Goal: Purchase product/service

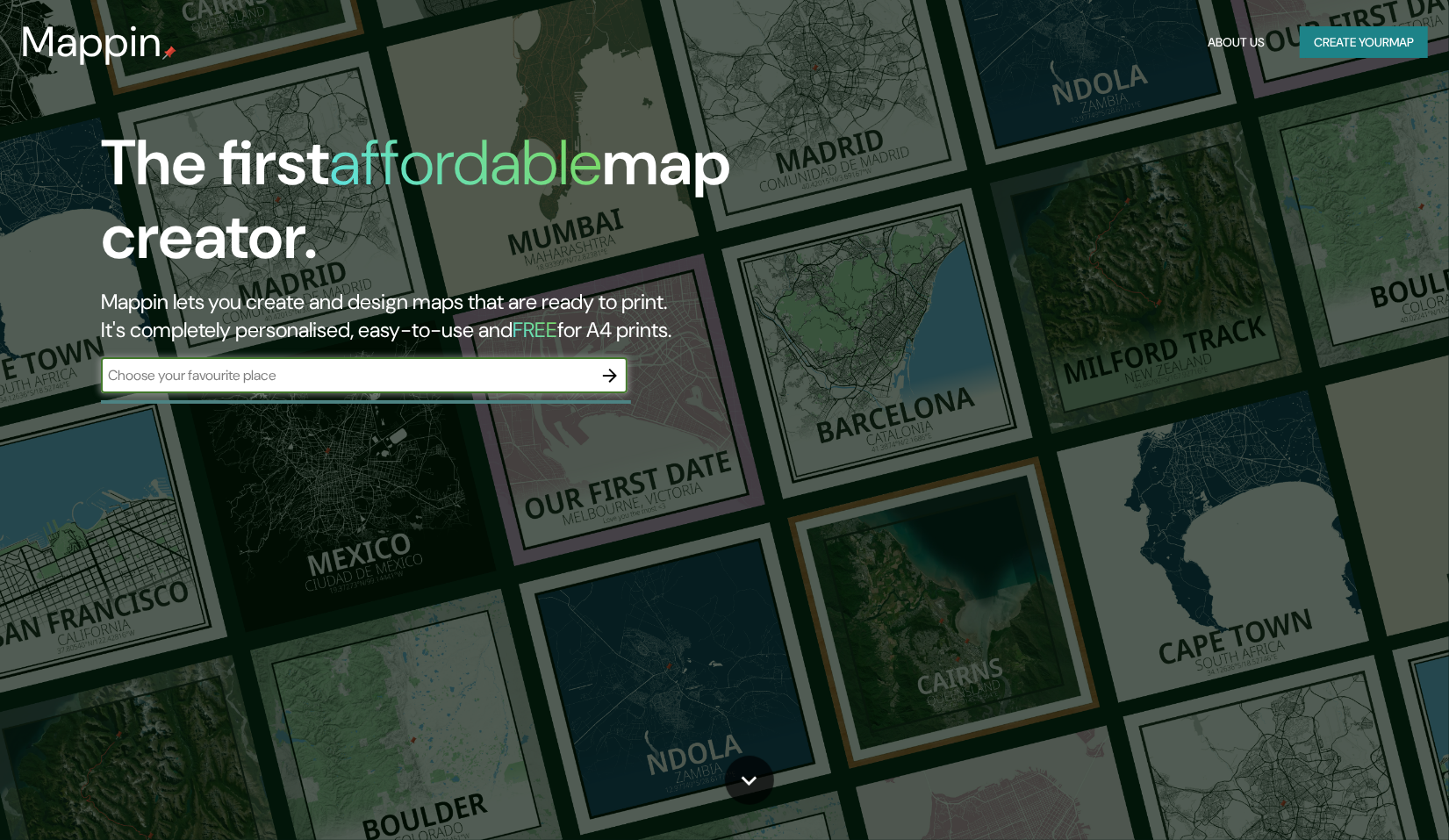
click at [322, 377] on input "text" at bounding box center [346, 375] width 492 height 20
type input "[GEOGRAPHIC_DATA]"
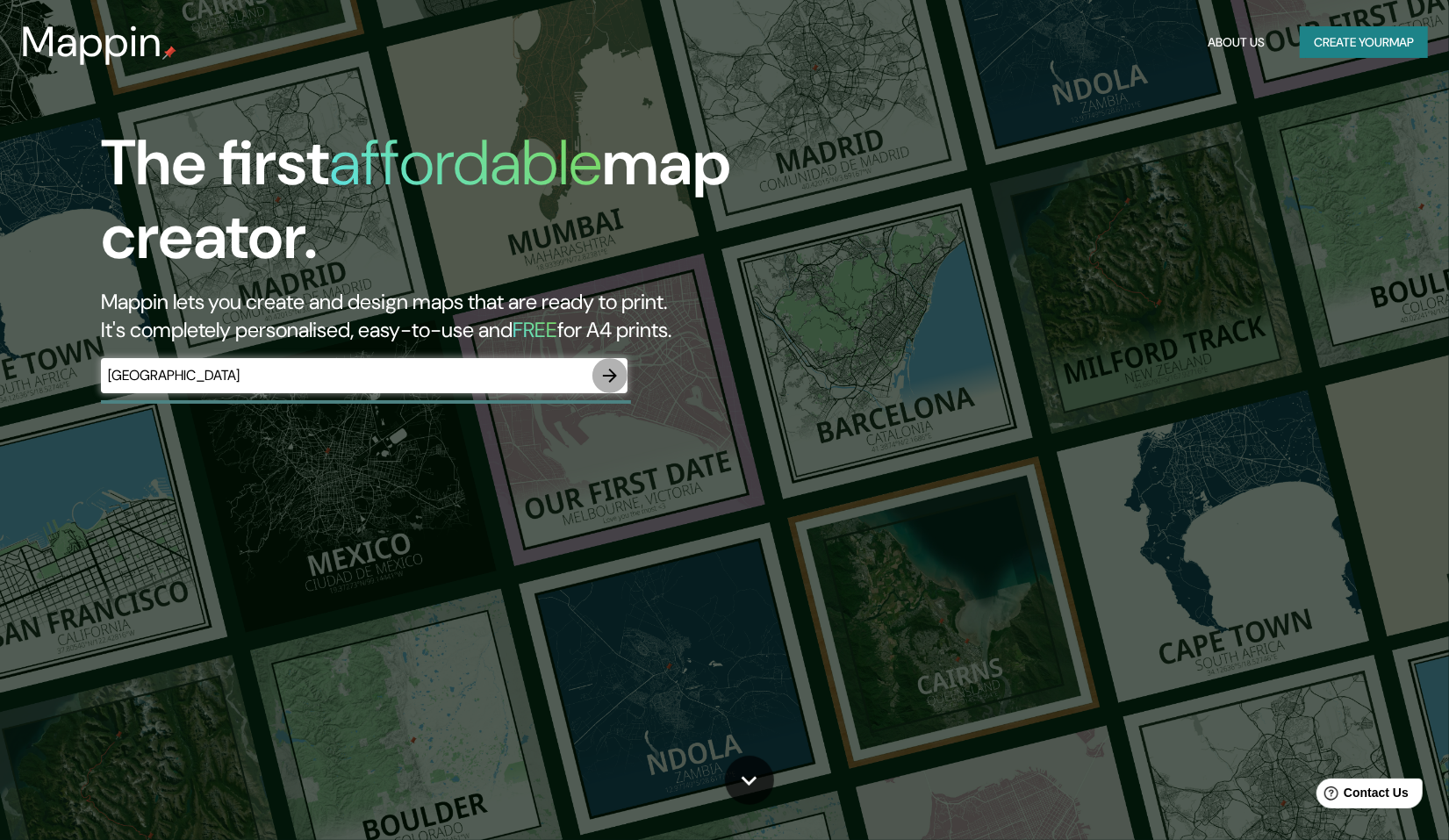
click at [604, 372] on icon "button" at bounding box center [610, 376] width 21 height 21
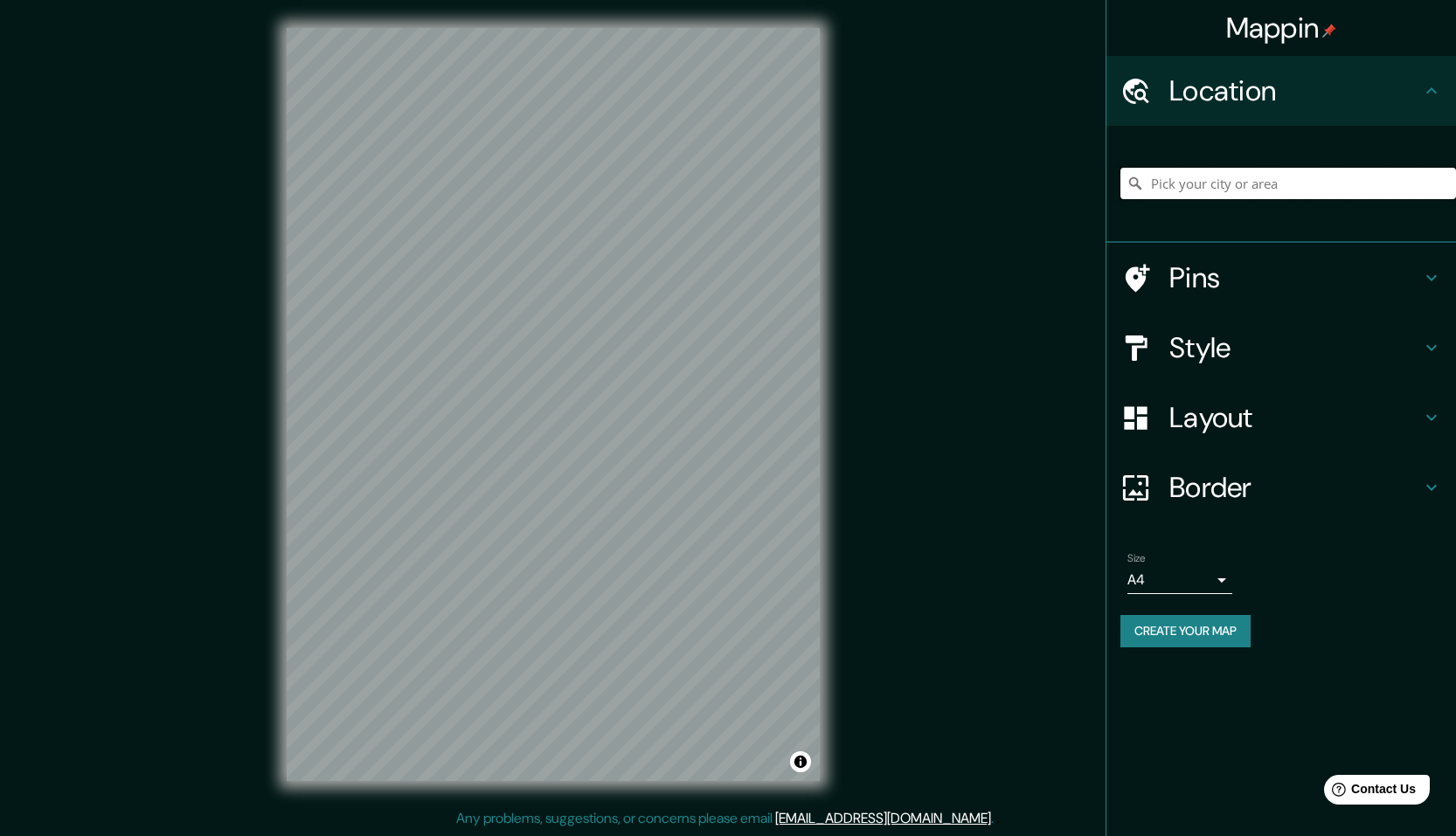
click at [1175, 174] on input "Pick your city or area" at bounding box center [1287, 184] width 335 height 31
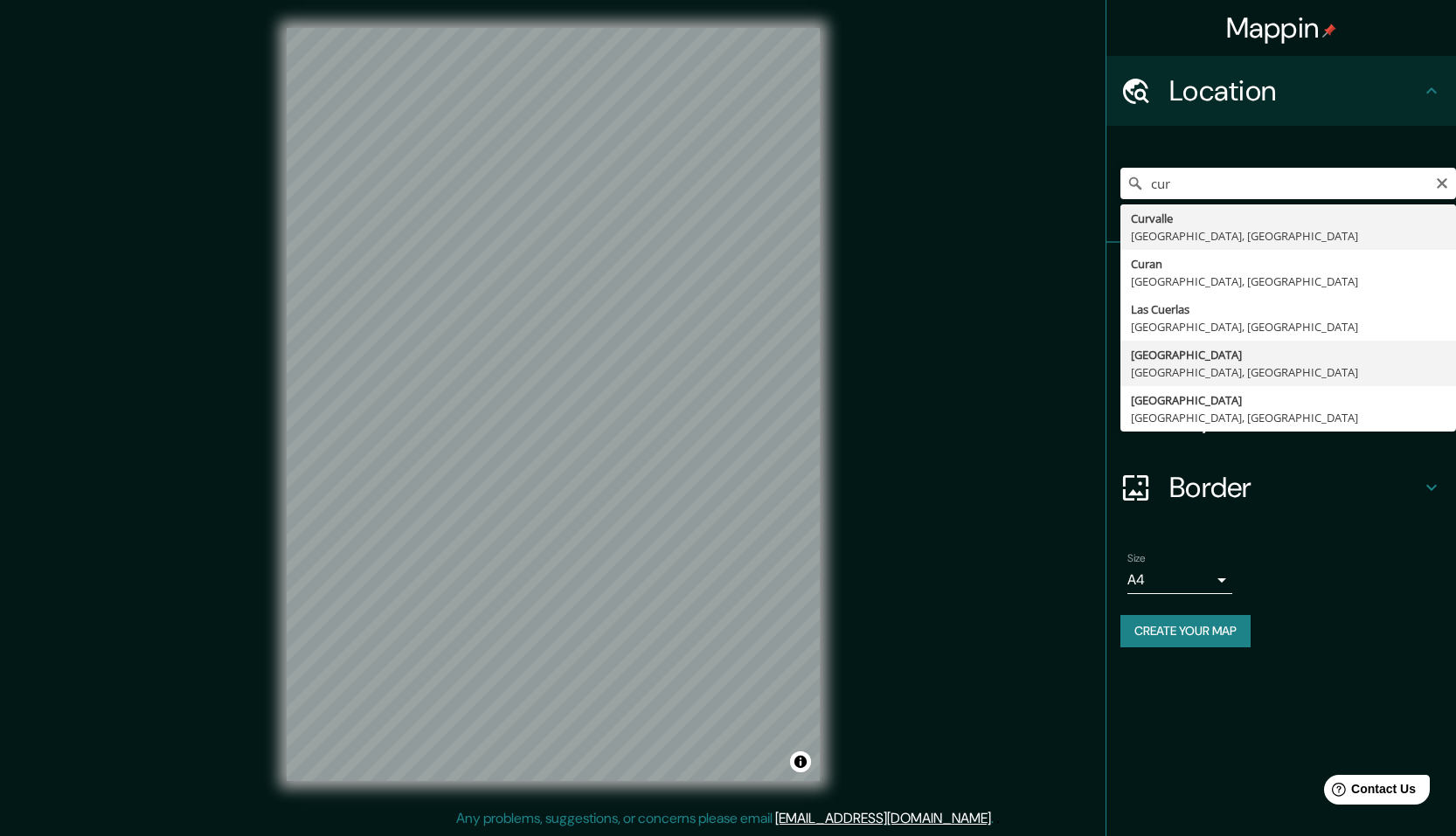
type input "[GEOGRAPHIC_DATA], [GEOGRAPHIC_DATA], [GEOGRAPHIC_DATA]"
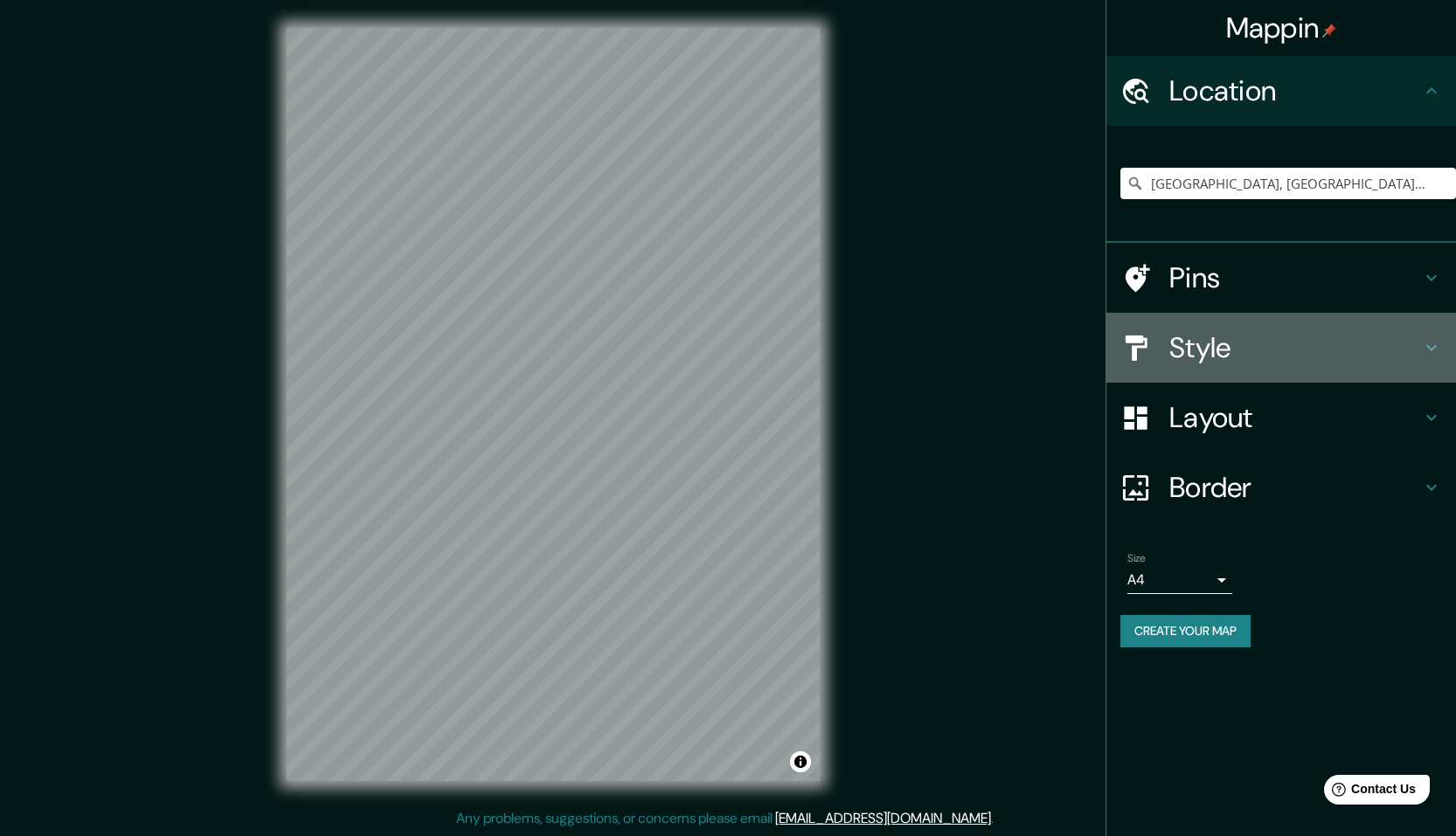
click at [1240, 342] on h4 "Style" at bounding box center [1295, 348] width 252 height 35
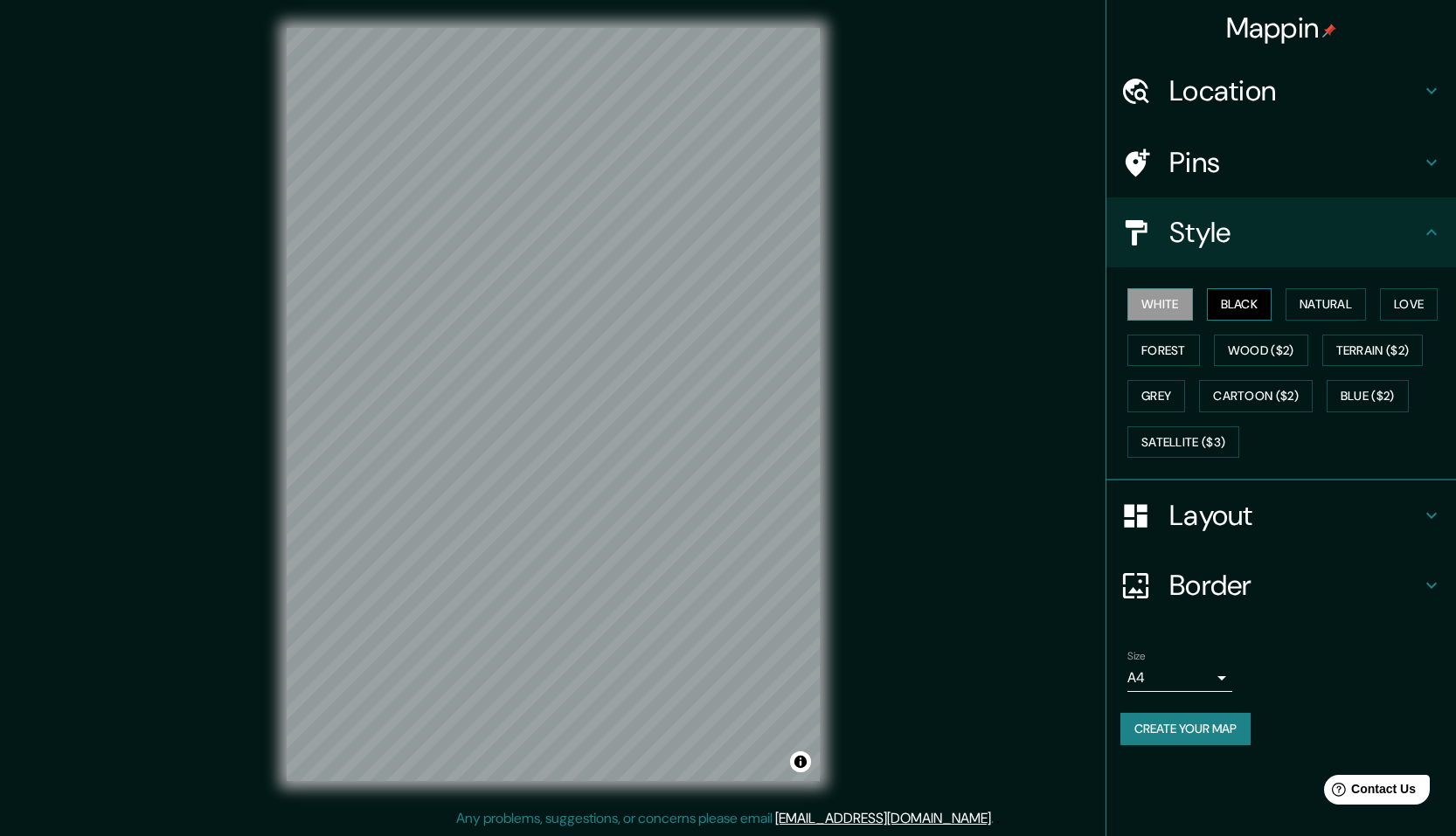
click at [1245, 297] on button "Black" at bounding box center [1238, 304] width 65 height 32
click at [1136, 308] on button "White" at bounding box center [1160, 304] width 65 height 32
click at [1217, 304] on button "Black" at bounding box center [1238, 304] width 65 height 32
click at [1345, 305] on button "Natural" at bounding box center [1325, 304] width 81 height 32
click at [1399, 303] on button "Love" at bounding box center [1408, 304] width 57 height 32
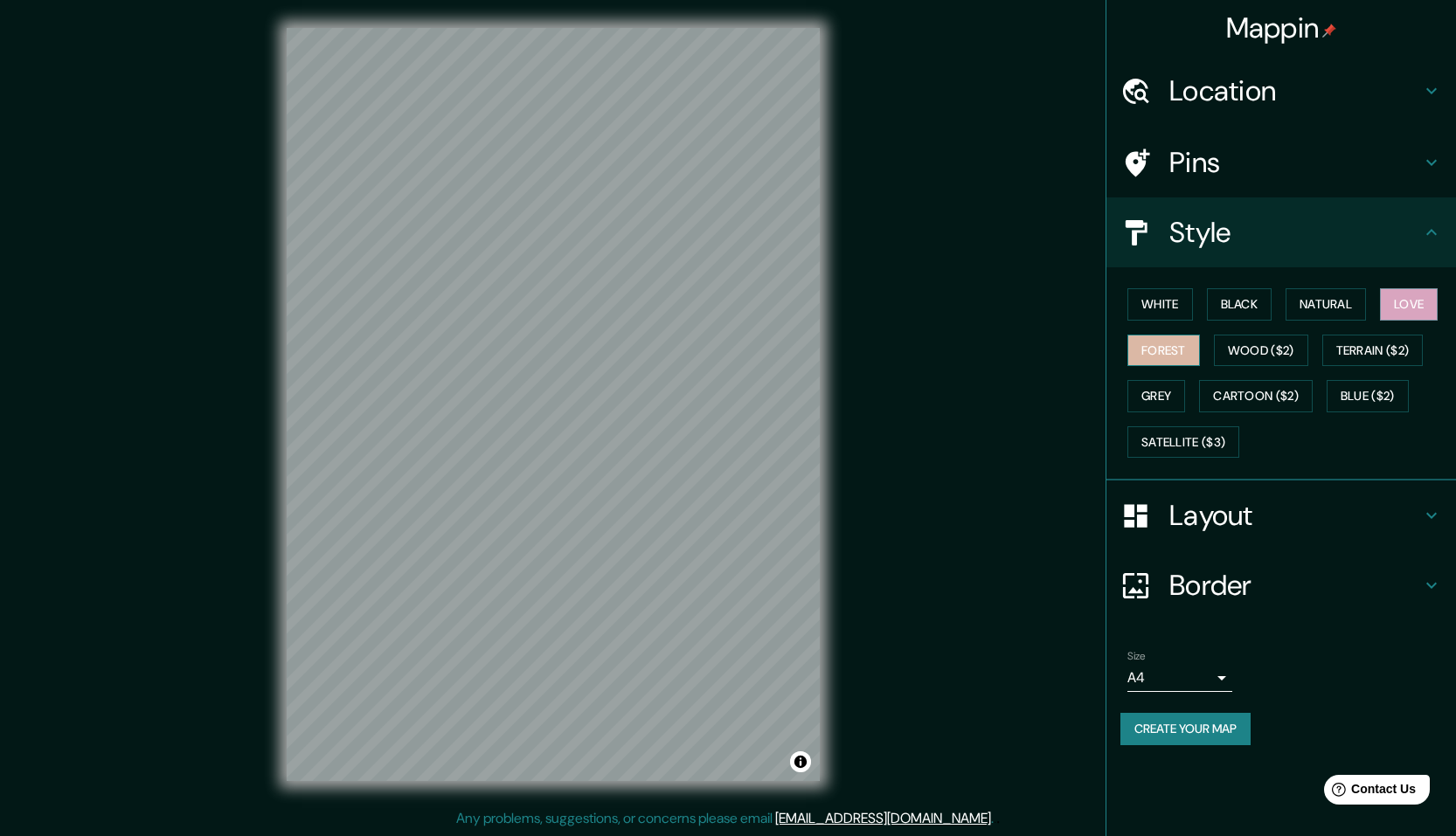
click at [1131, 348] on button "Forest" at bounding box center [1164, 351] width 73 height 32
click at [1270, 348] on button "Wood ($2)" at bounding box center [1261, 351] width 94 height 32
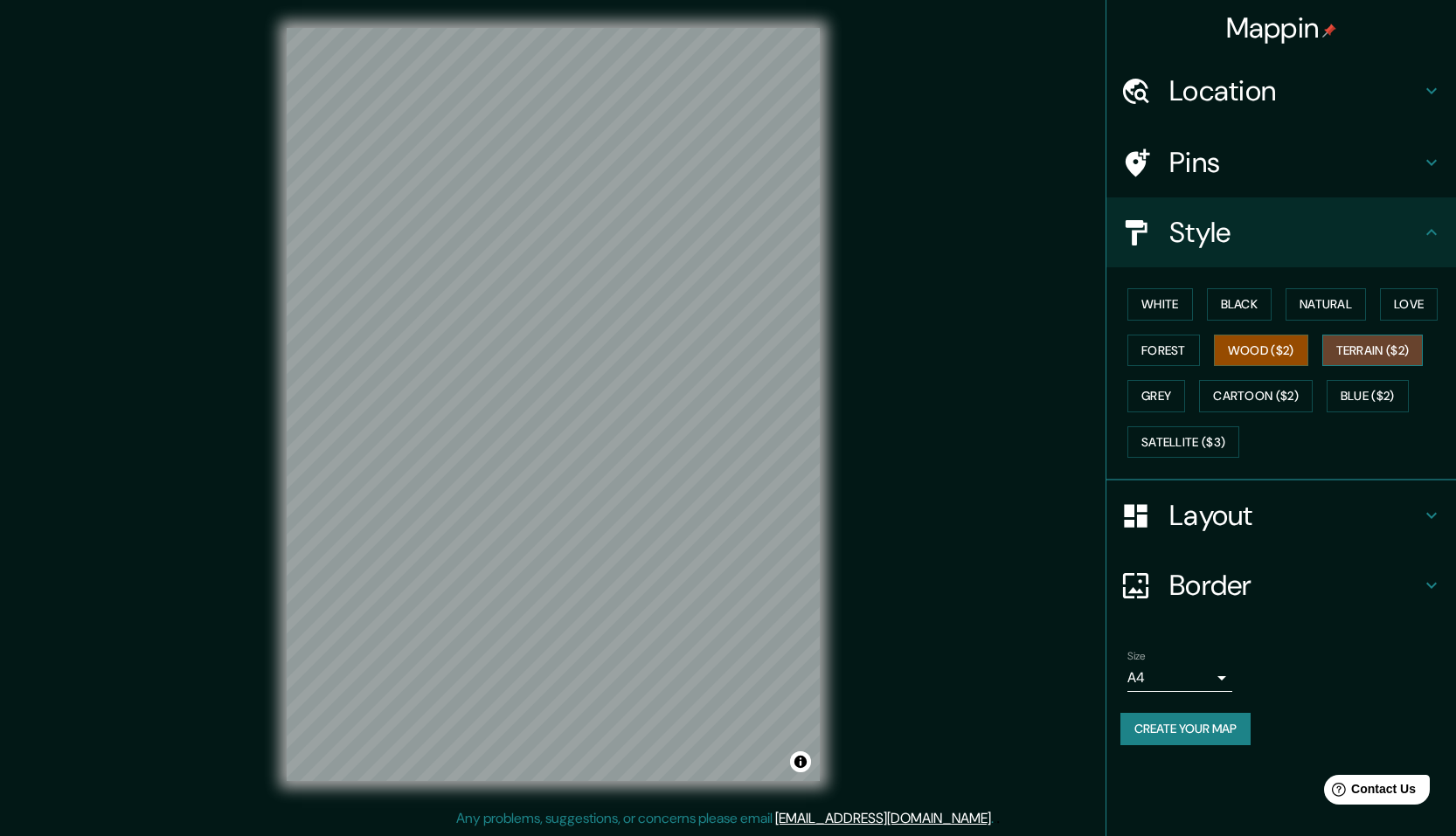
click at [1364, 355] on button "Terrain ($2)" at bounding box center [1372, 351] width 101 height 32
click at [1172, 403] on button "Grey" at bounding box center [1156, 395] width 57 height 32
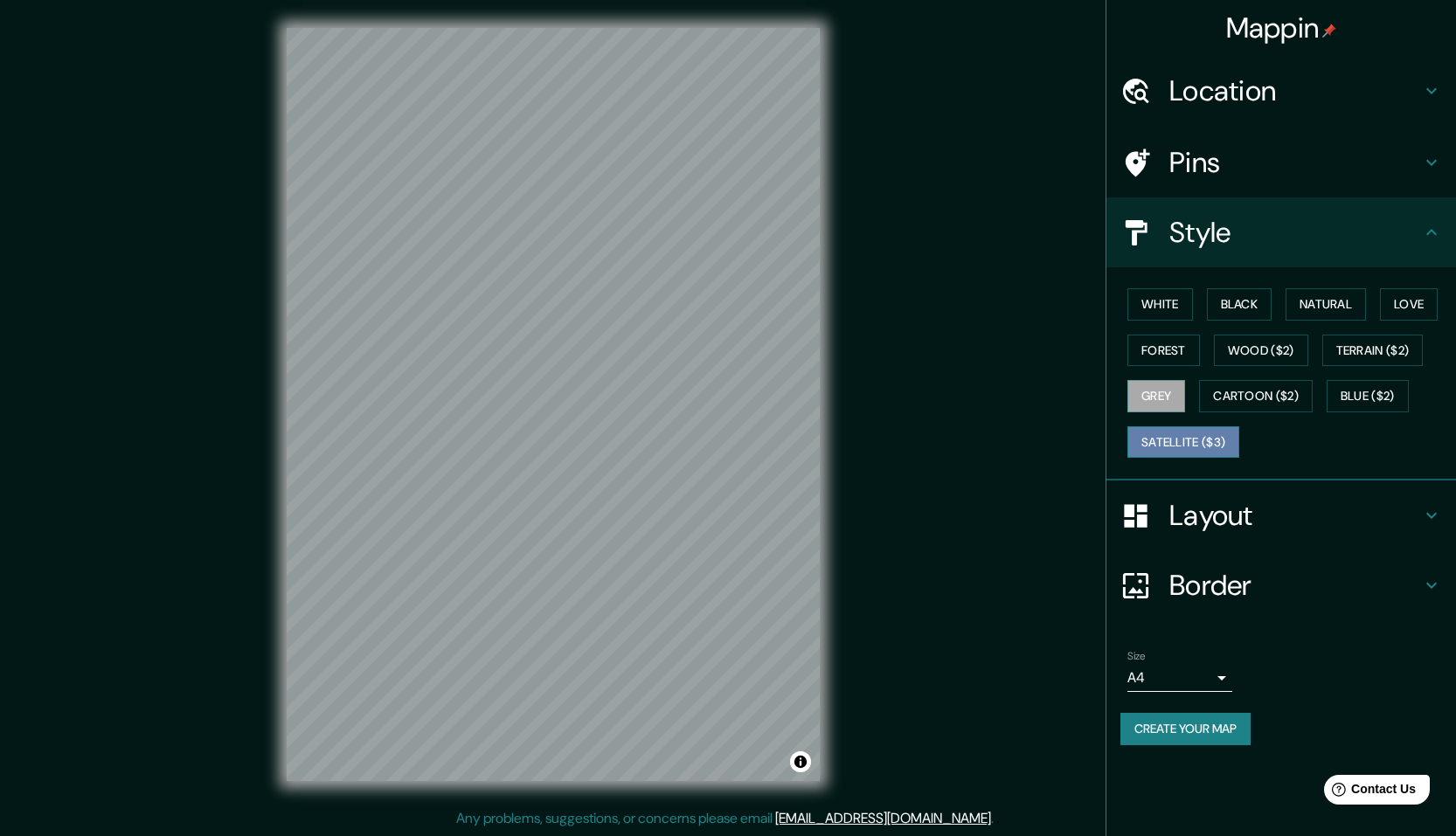
click at [1198, 437] on button "Satellite ($3)" at bounding box center [1183, 442] width 112 height 32
click at [1172, 355] on button "Forest" at bounding box center [1164, 351] width 73 height 32
click at [1169, 305] on button "White" at bounding box center [1160, 304] width 65 height 32
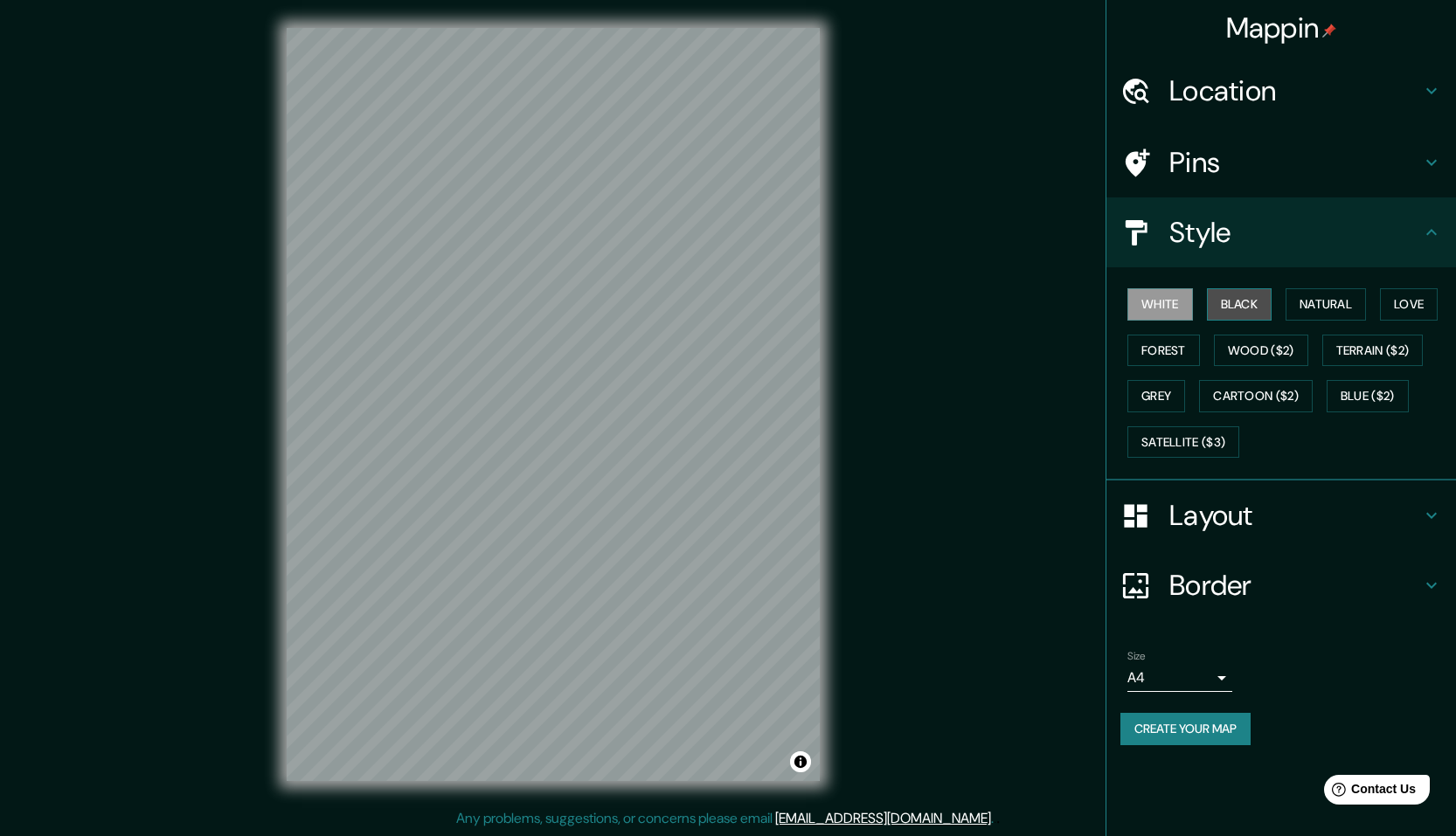
click at [1266, 298] on button "Black" at bounding box center [1238, 304] width 65 height 32
click at [1267, 241] on h4 "Style" at bounding box center [1295, 232] width 252 height 35
click at [1371, 173] on h4 "Pins" at bounding box center [1295, 162] width 252 height 35
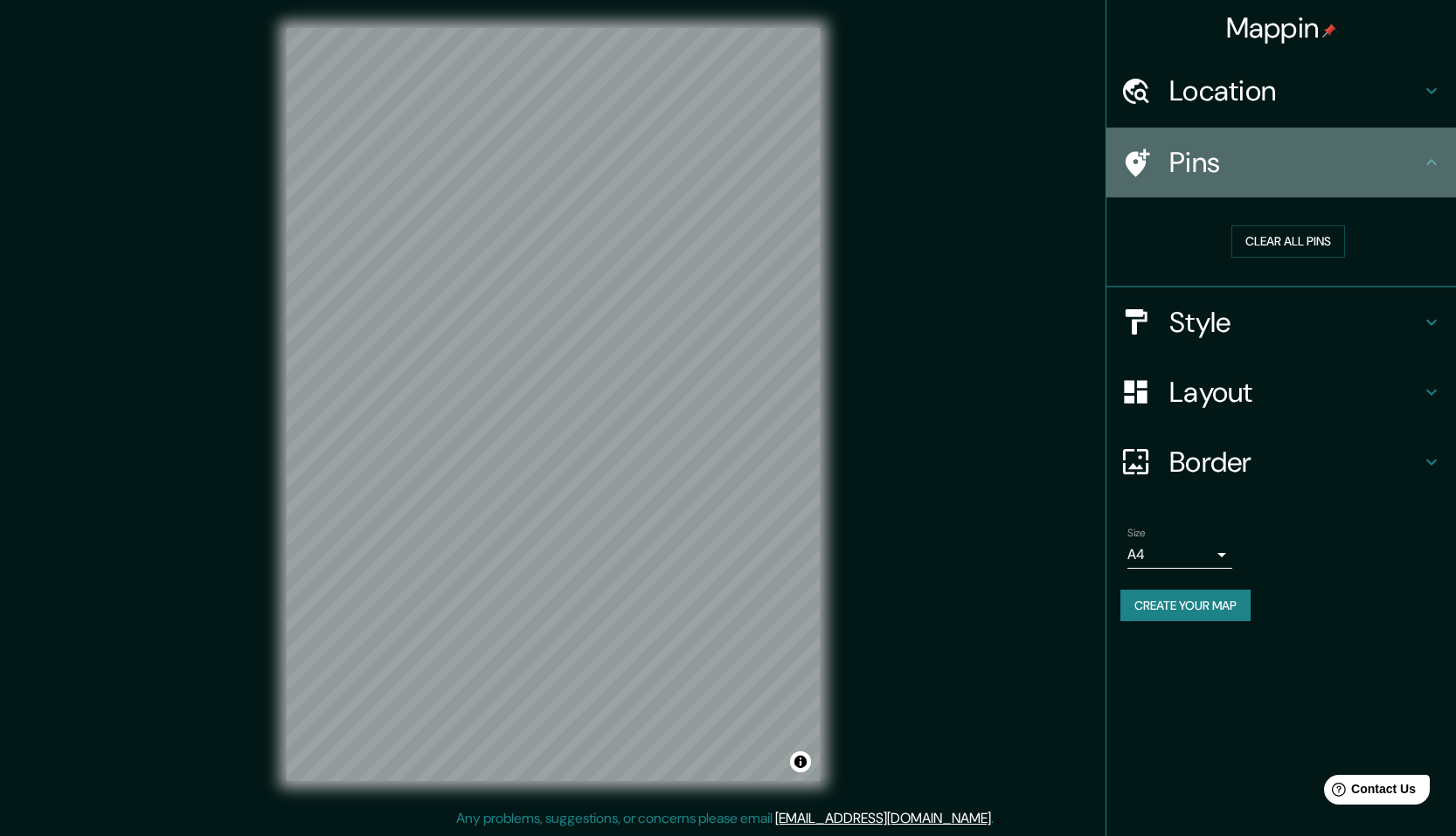
click at [1359, 177] on h4 "Pins" at bounding box center [1295, 162] width 252 height 35
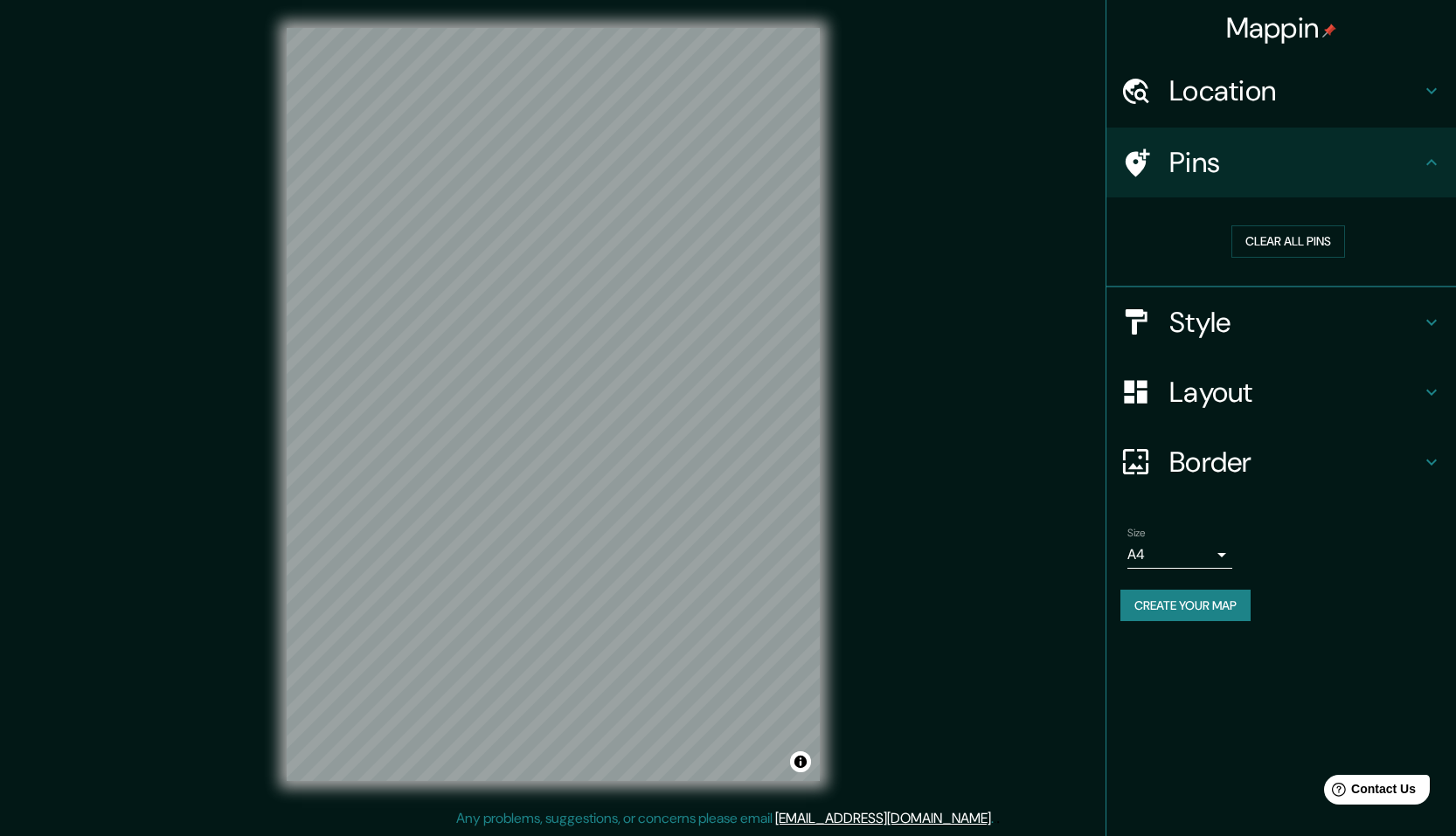
click at [1216, 387] on h4 "Layout" at bounding box center [1295, 392] width 252 height 35
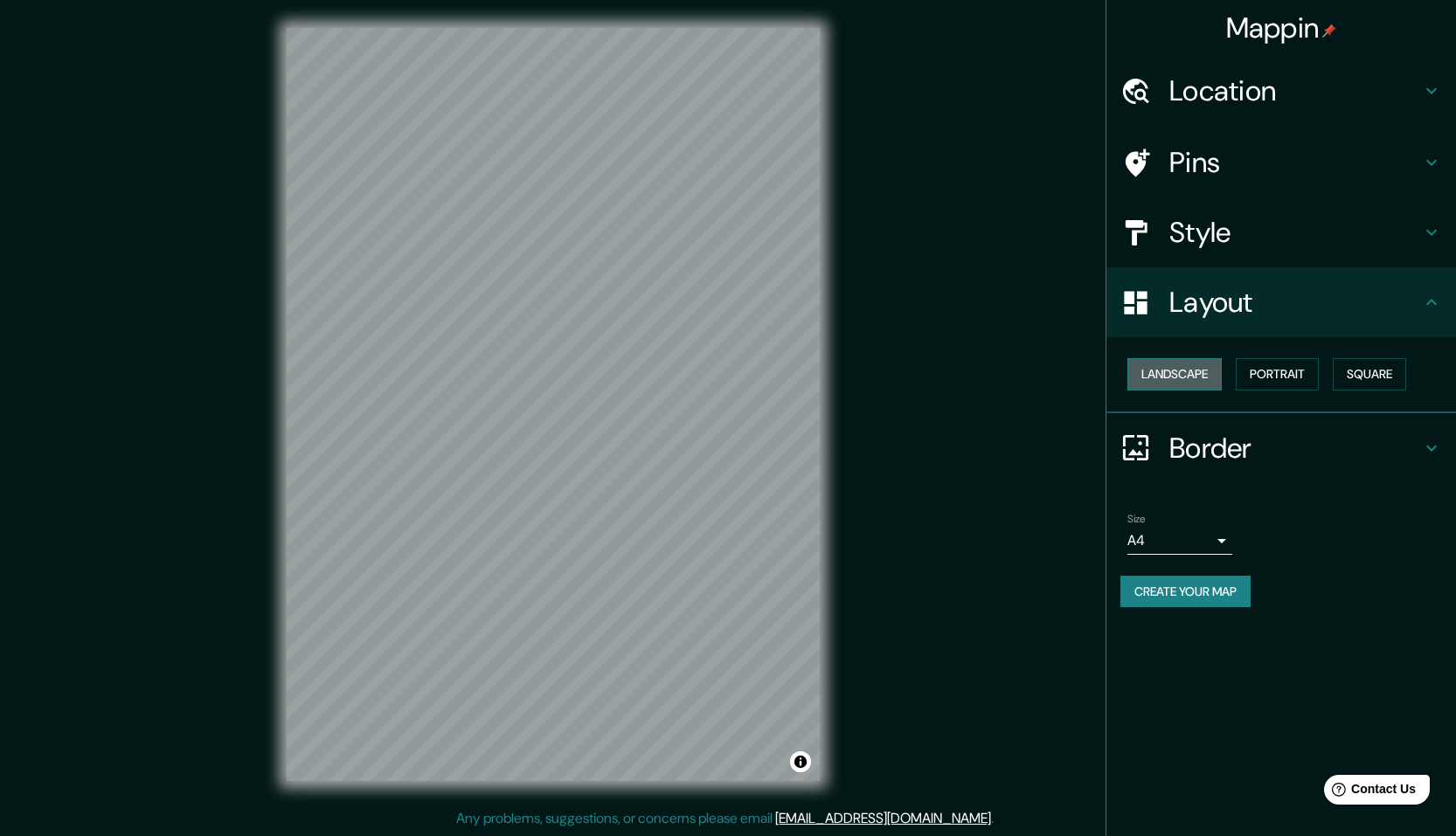
click at [1202, 375] on button "Landscape" at bounding box center [1174, 374] width 94 height 32
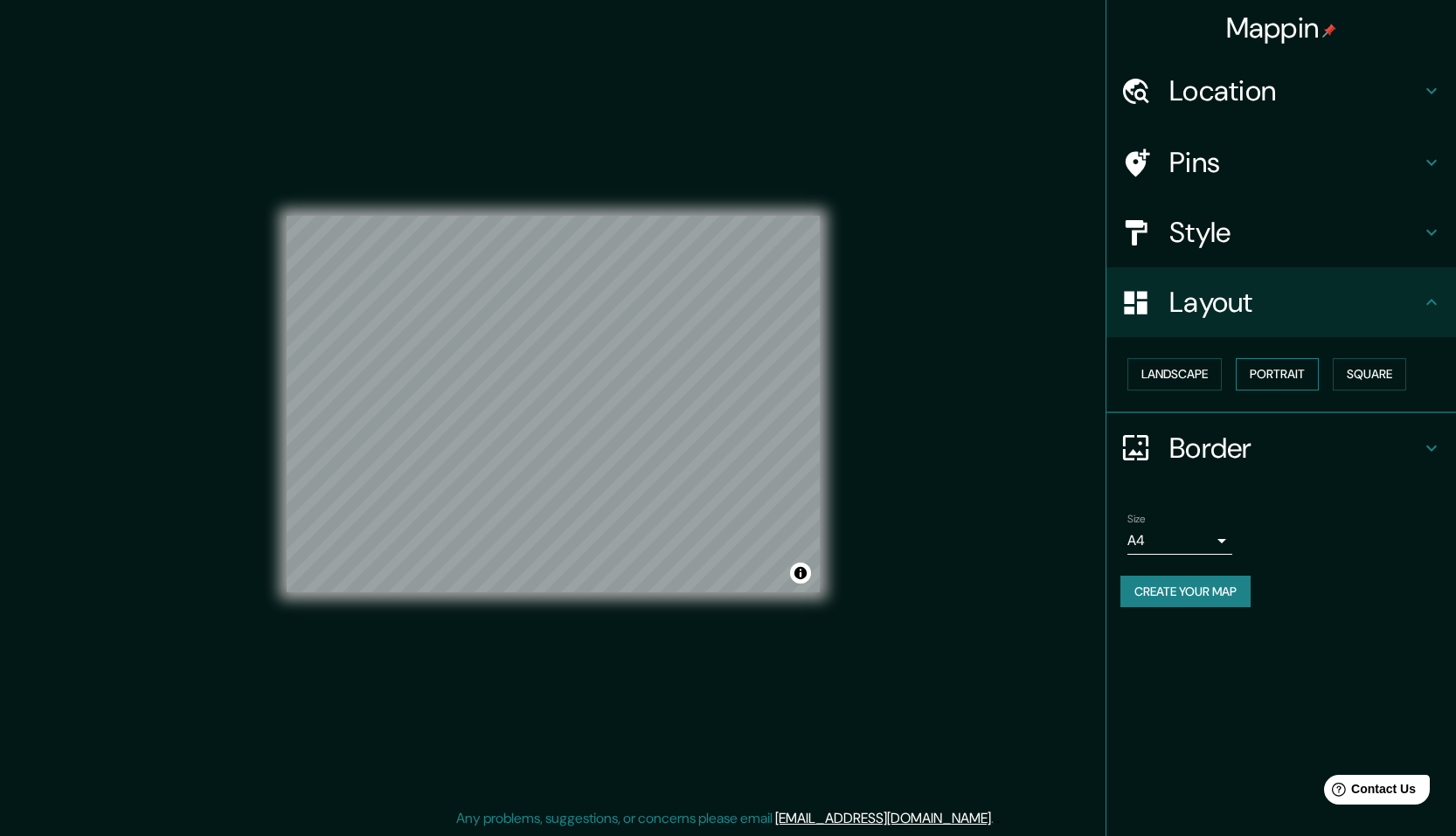
click at [1260, 377] on button "Portrait" at bounding box center [1276, 374] width 83 height 32
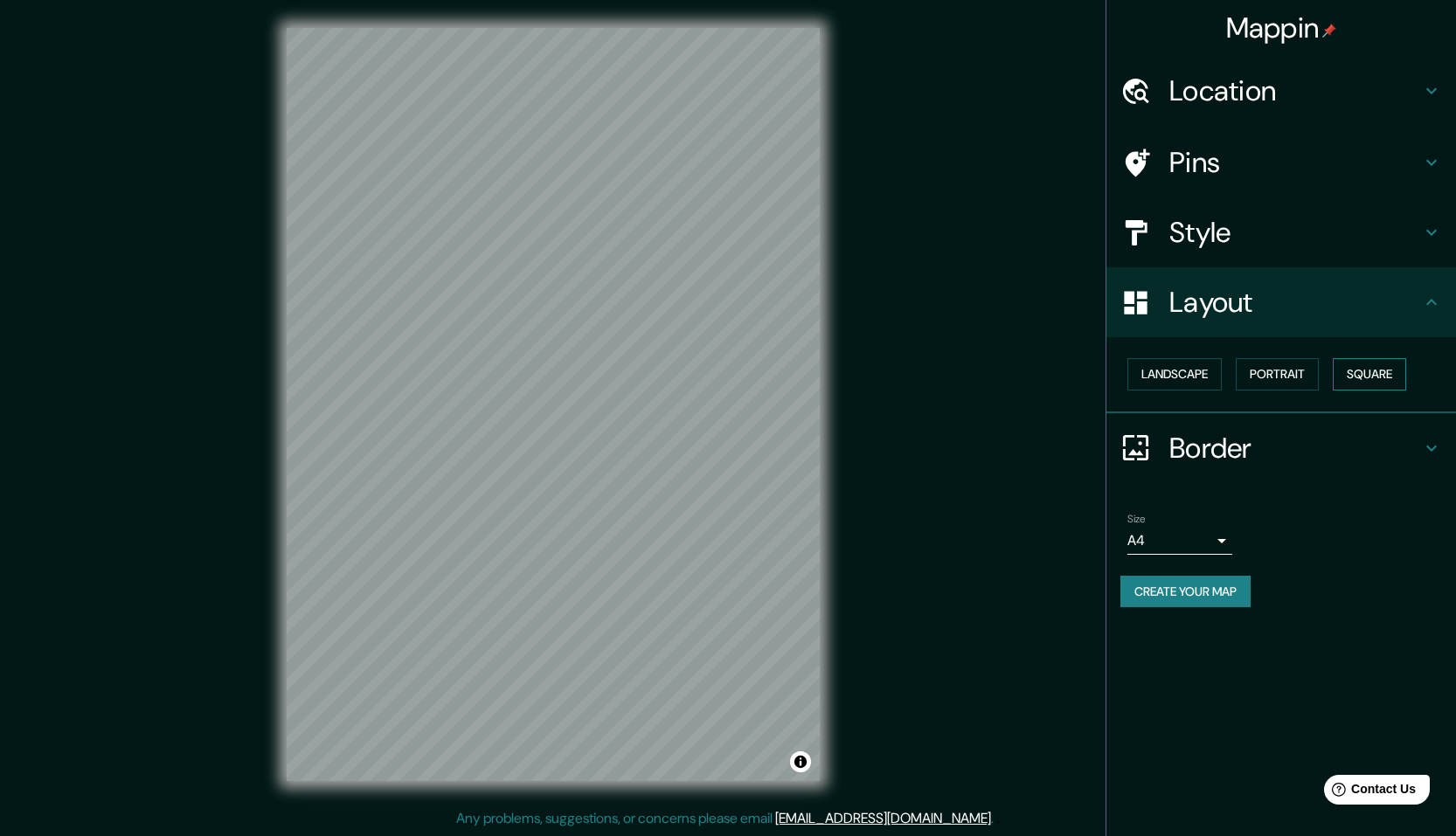
click at [1372, 376] on button "Square" at bounding box center [1370, 374] width 74 height 32
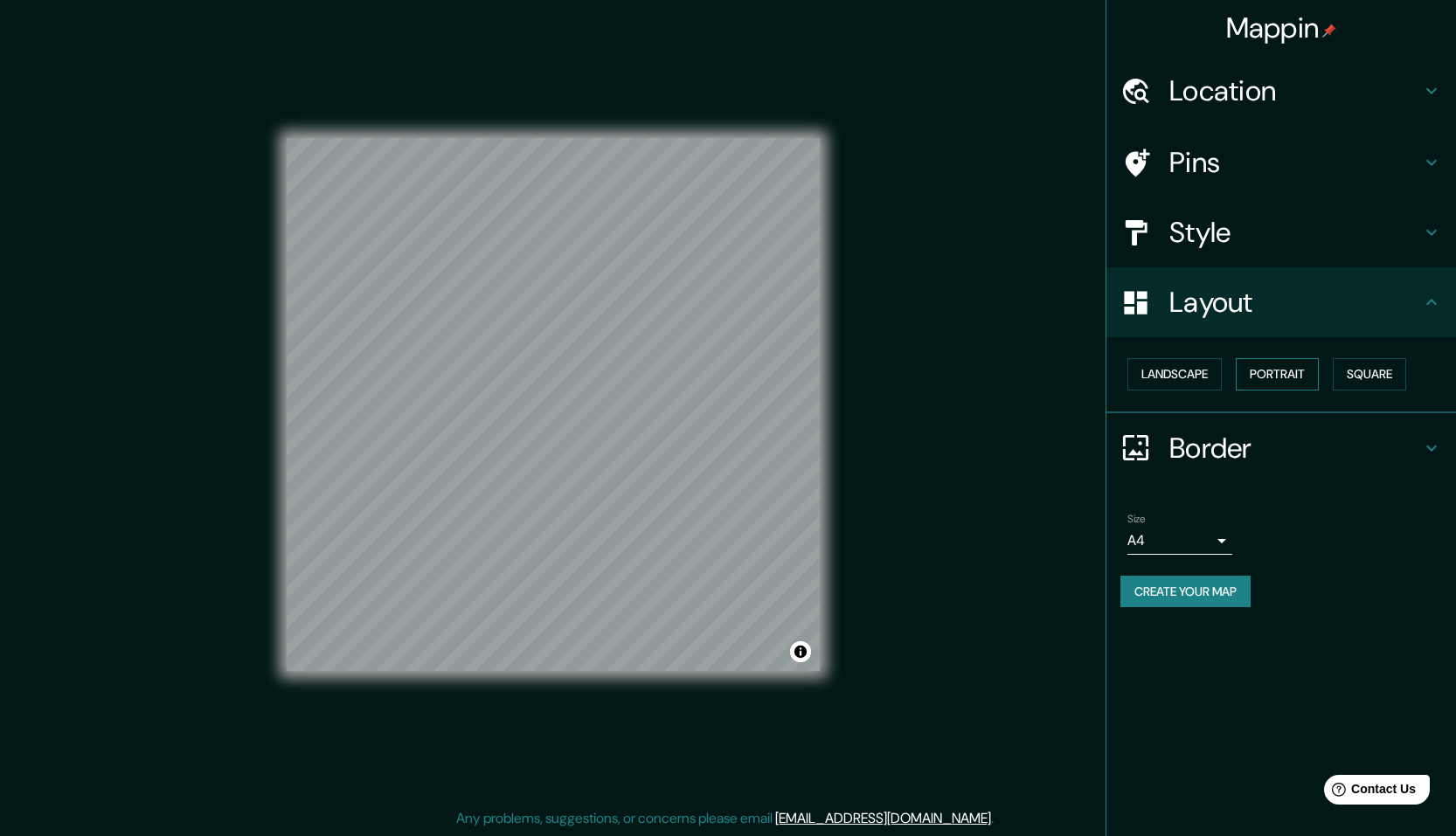
click at [1299, 371] on button "Portrait" at bounding box center [1276, 374] width 83 height 32
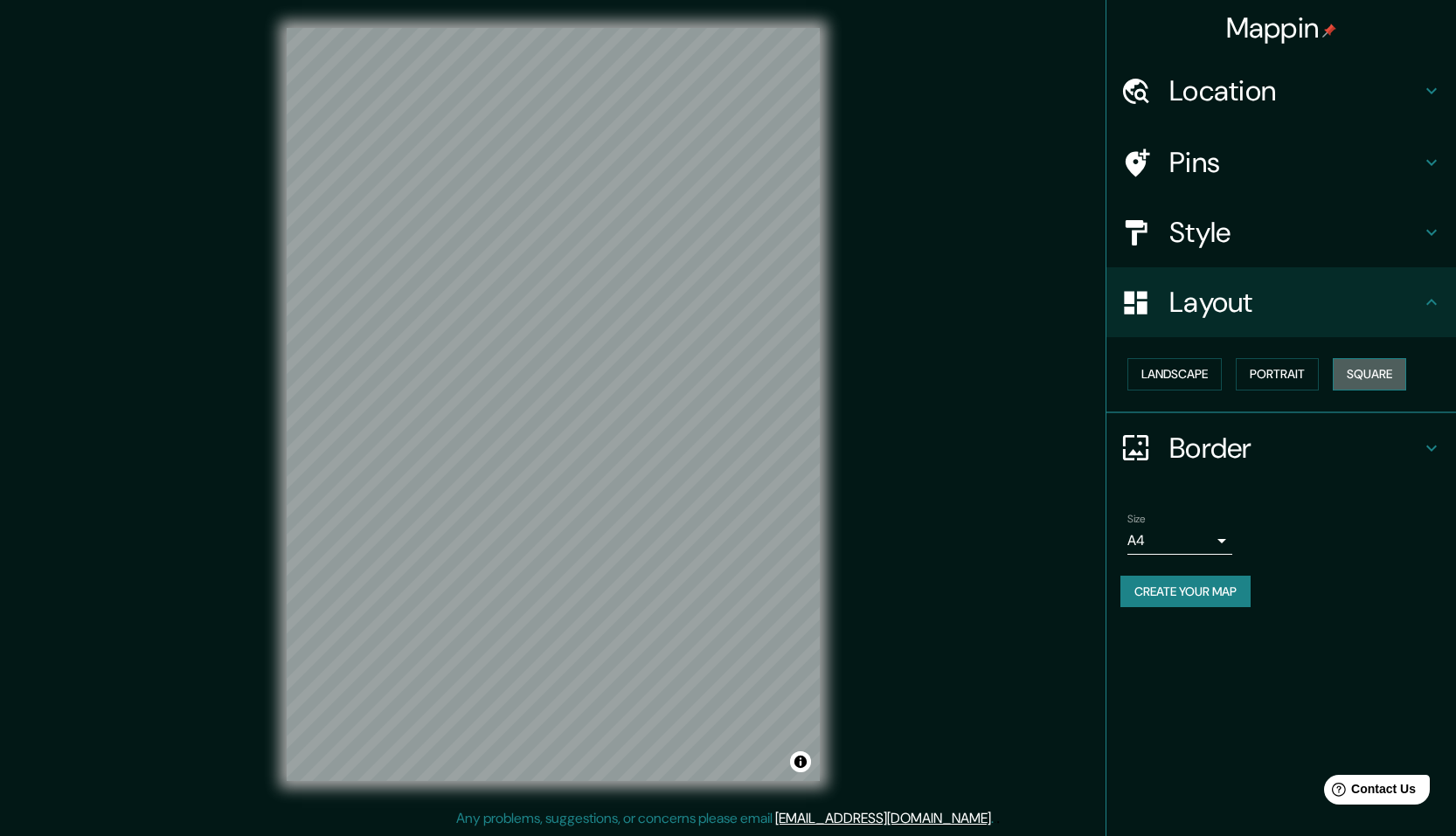
click at [1372, 371] on button "Square" at bounding box center [1370, 374] width 74 height 32
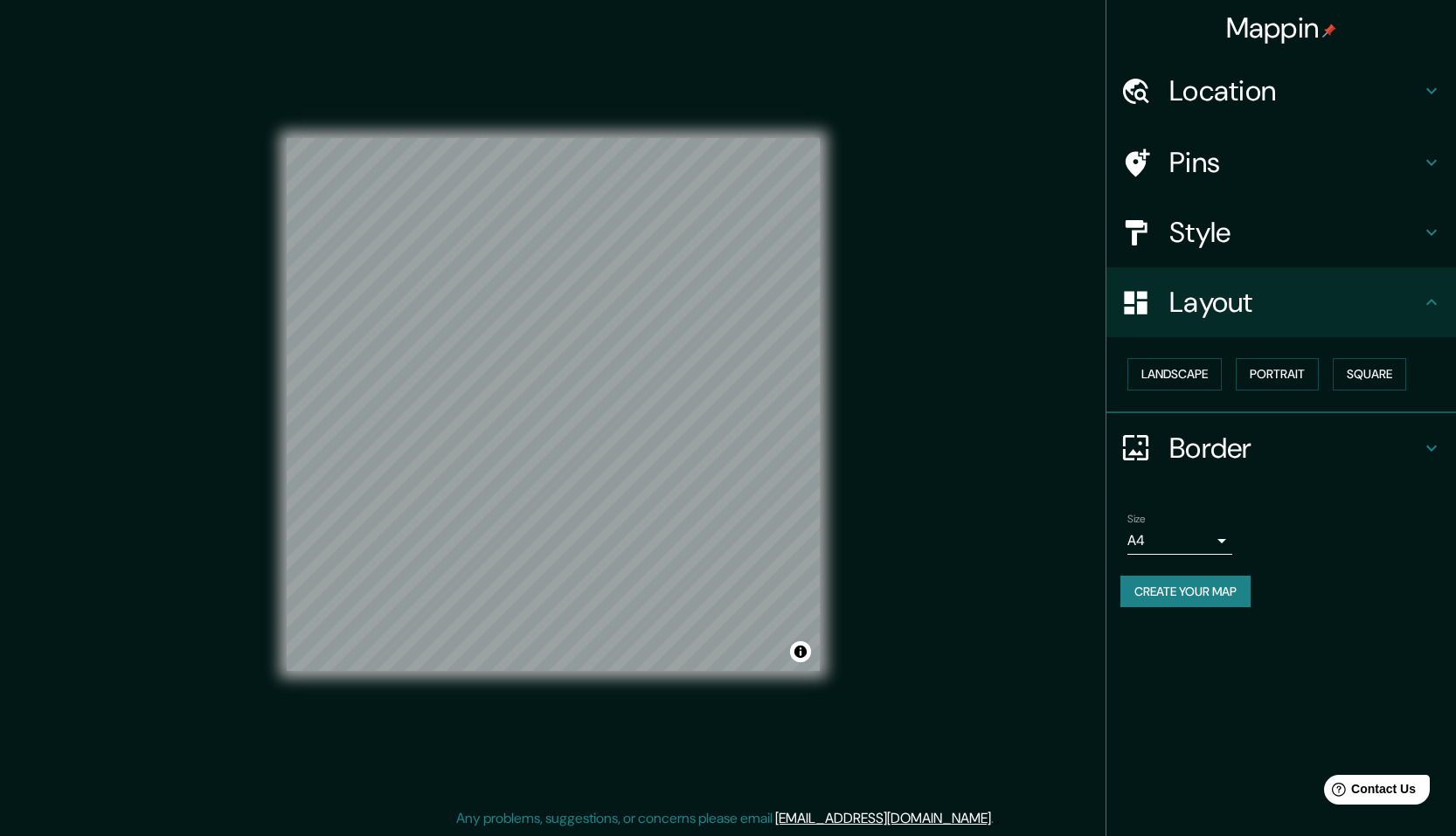
click at [1213, 304] on h4 "Layout" at bounding box center [1295, 302] width 252 height 35
click at [1436, 300] on icon at bounding box center [1432, 302] width 21 height 21
click at [1410, 433] on h4 "Border" at bounding box center [1295, 449] width 252 height 35
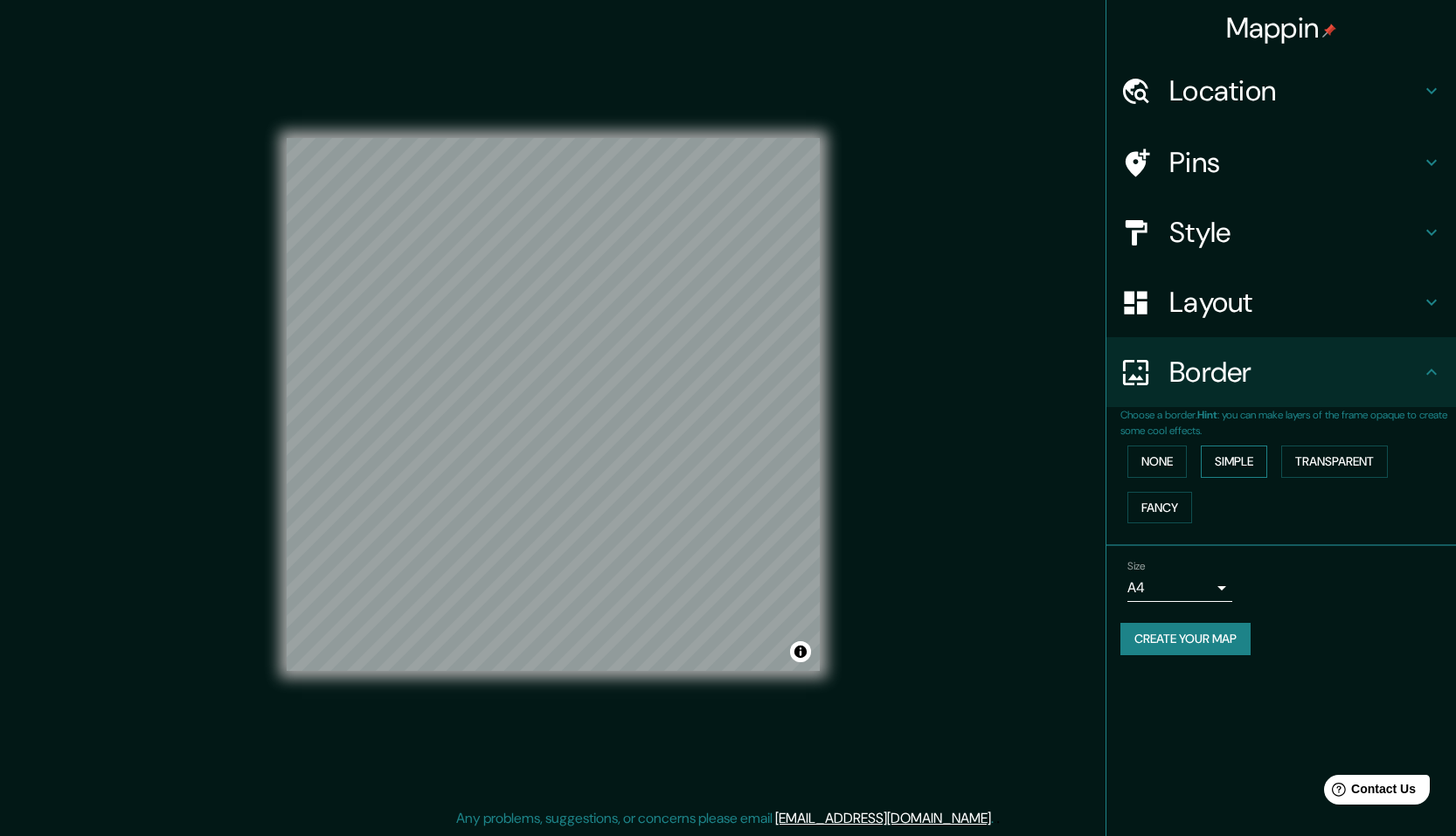
click at [1226, 458] on button "Simple" at bounding box center [1234, 461] width 66 height 32
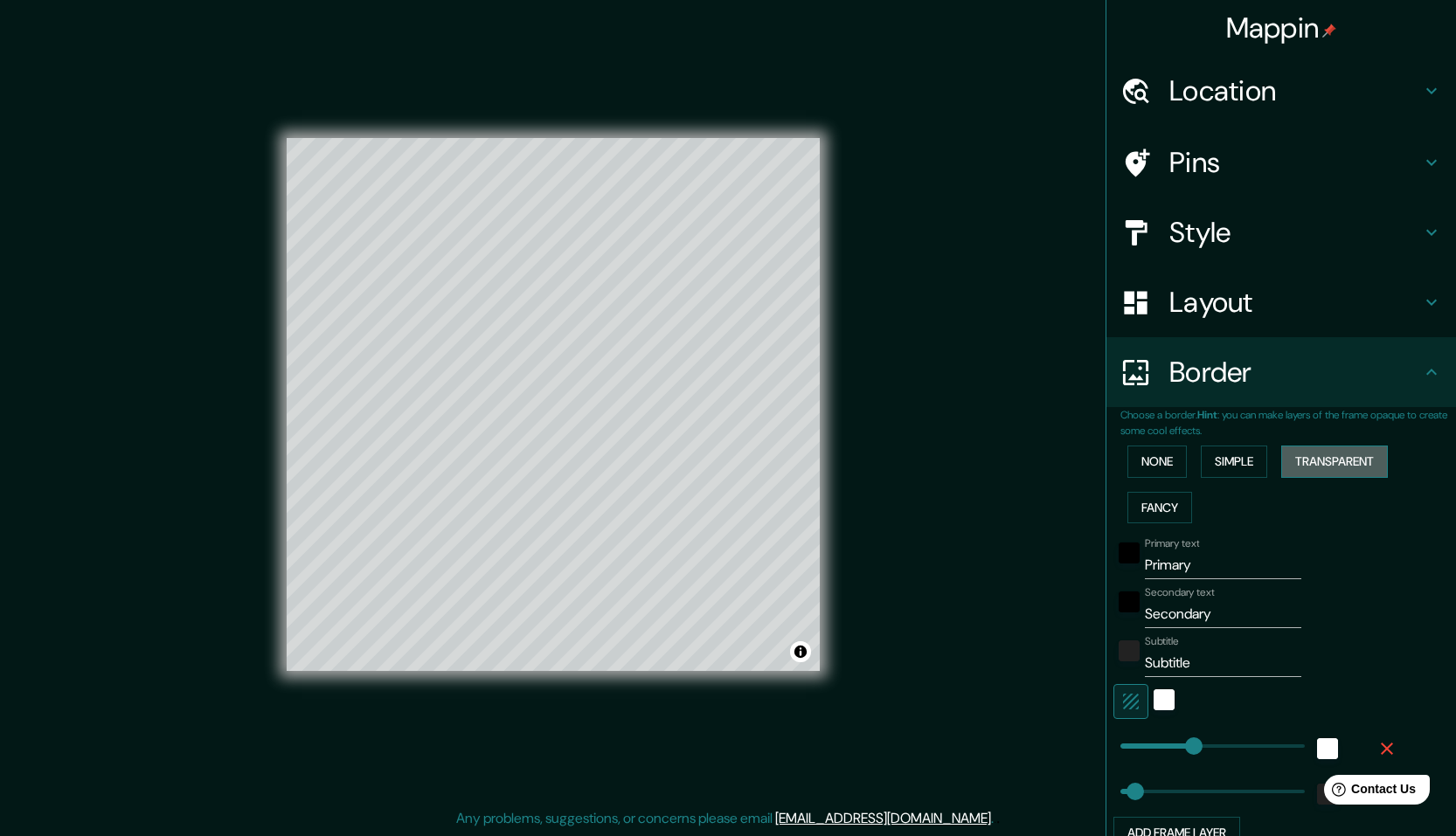
click at [1296, 462] on button "Transparent" at bounding box center [1335, 461] width 107 height 32
click at [1158, 501] on button "Fancy" at bounding box center [1160, 507] width 65 height 32
click at [1158, 469] on button "None" at bounding box center [1157, 461] width 59 height 32
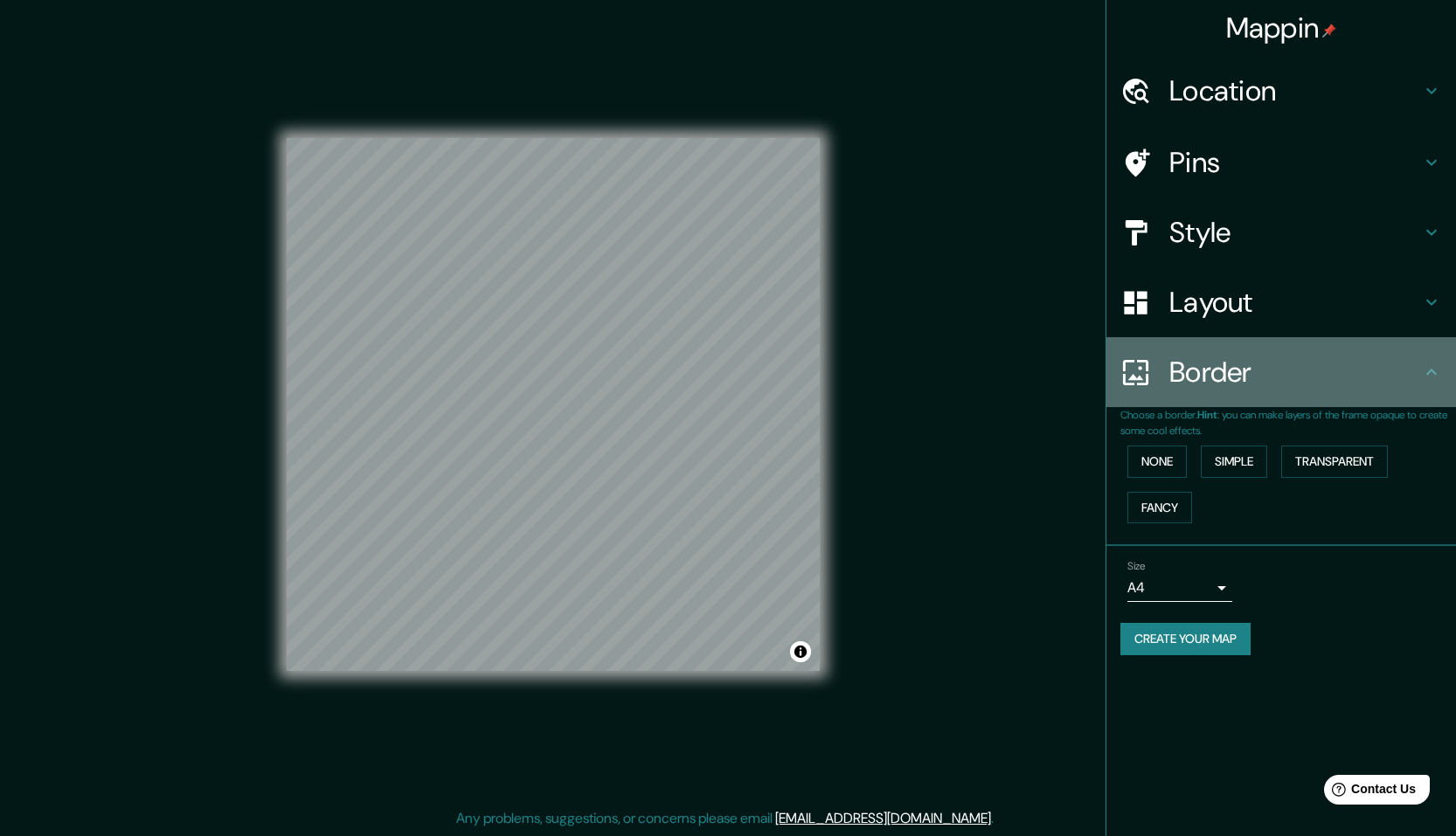
click at [1426, 377] on icon at bounding box center [1432, 372] width 21 height 21
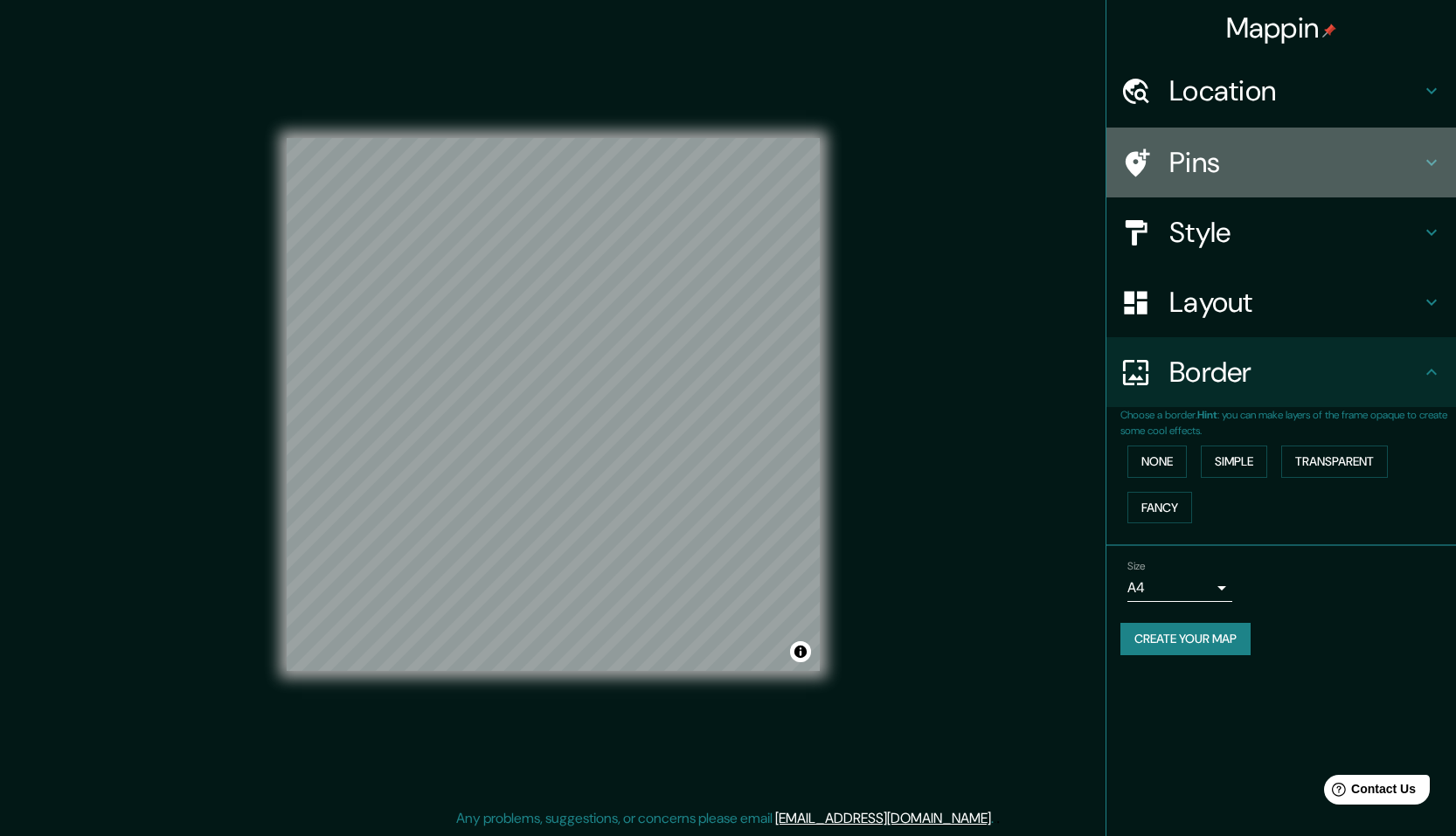
click at [1232, 163] on h4 "Pins" at bounding box center [1295, 162] width 252 height 35
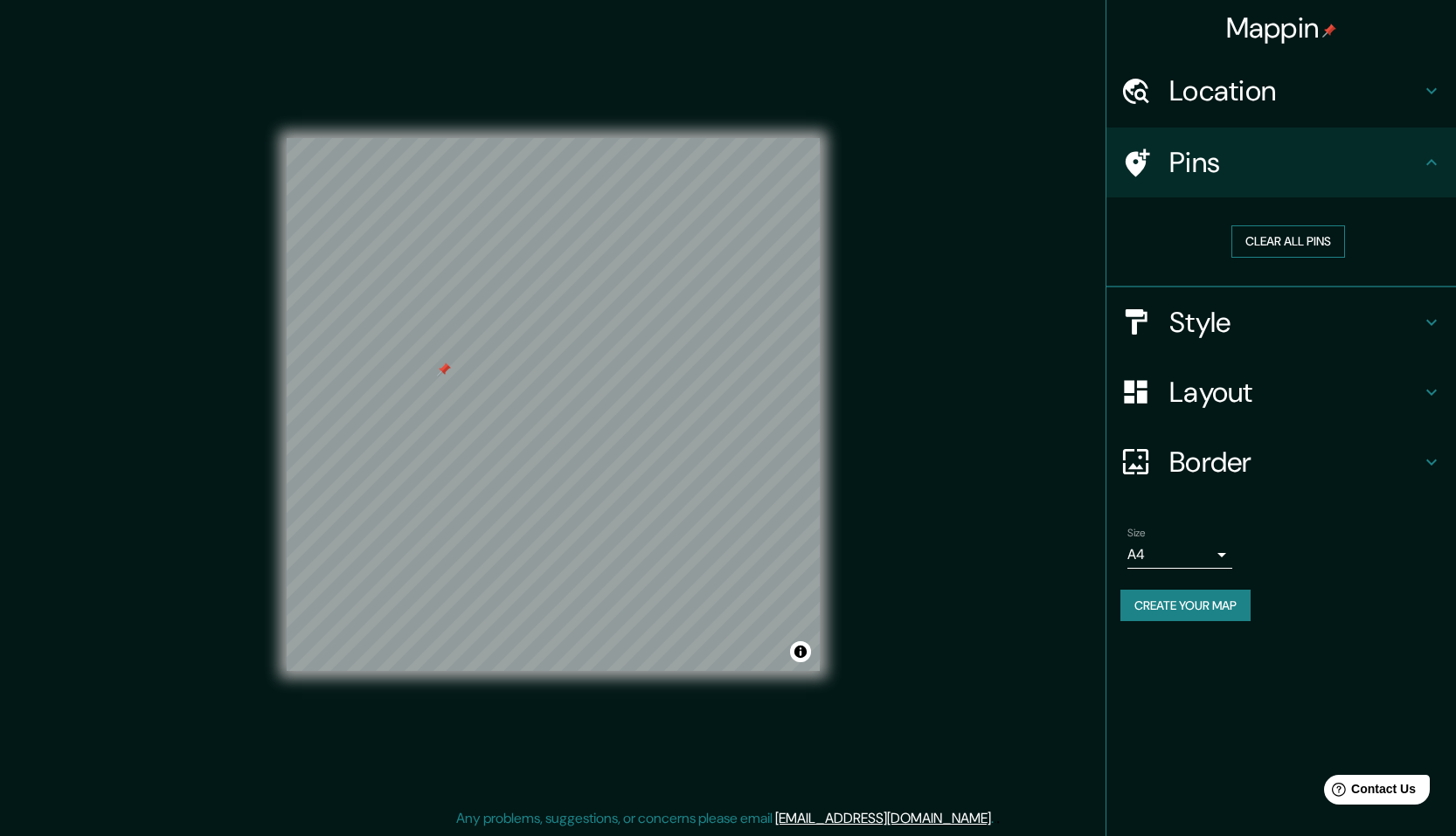
click at [1275, 243] on button "Clear all pins" at bounding box center [1288, 241] width 114 height 32
click at [1425, 167] on icon at bounding box center [1432, 163] width 21 height 21
click at [1214, 603] on button "Create your map" at bounding box center [1185, 605] width 130 height 32
click at [1195, 610] on button "Create your map" at bounding box center [1185, 605] width 130 height 32
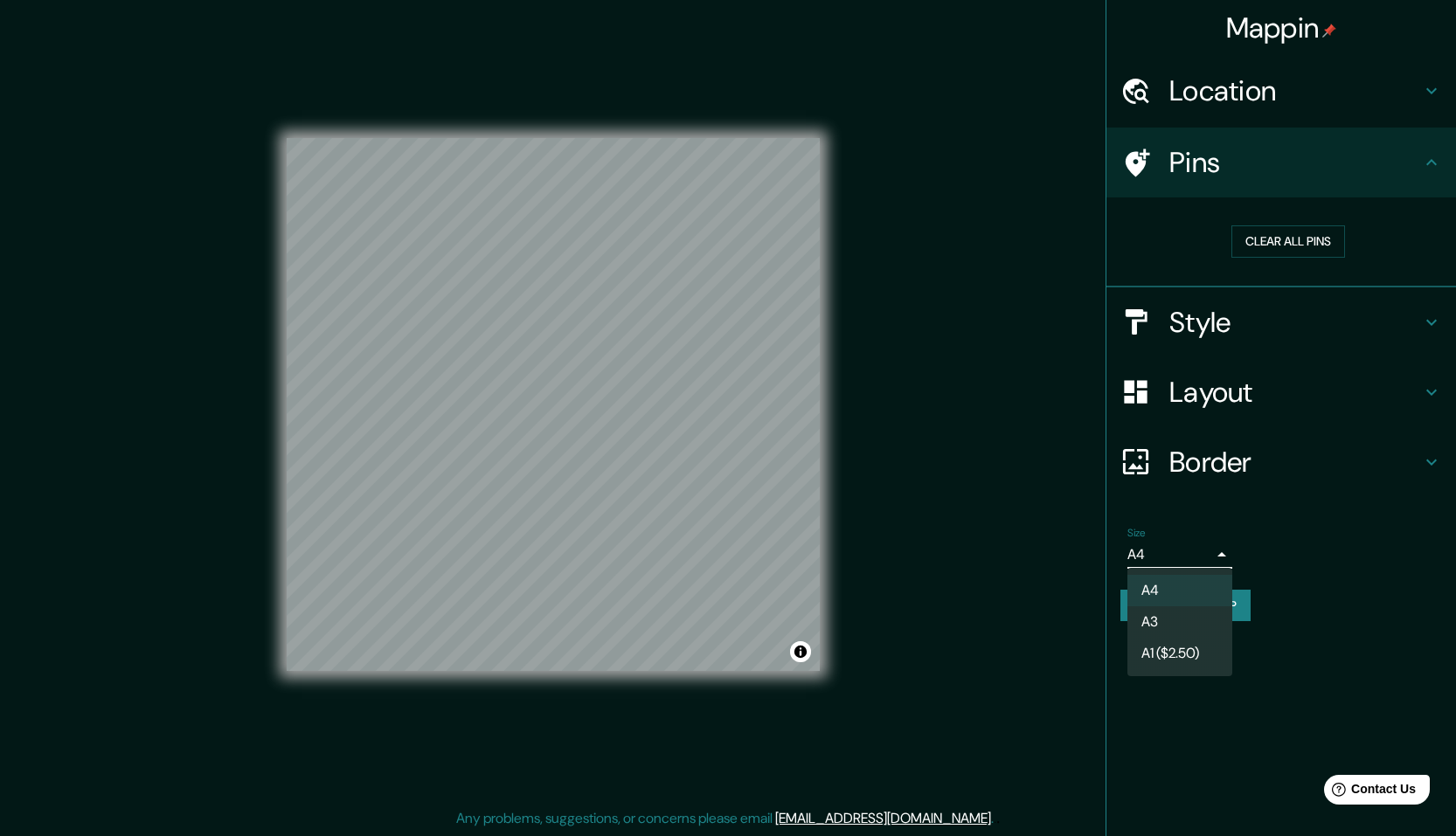
click at [1173, 540] on body "Mappin Location [GEOGRAPHIC_DATA], [GEOGRAPHIC_DATA], [GEOGRAPHIC_DATA] Pins Cl…" at bounding box center [728, 418] width 1456 height 836
click at [1158, 616] on li "A3" at bounding box center [1180, 621] width 105 height 31
click at [1162, 552] on body "Mappin Location [GEOGRAPHIC_DATA], [GEOGRAPHIC_DATA], [GEOGRAPHIC_DATA] Pins Cl…" at bounding box center [728, 418] width 1456 height 836
click at [1160, 593] on li "A4" at bounding box center [1180, 590] width 105 height 31
type input "single"
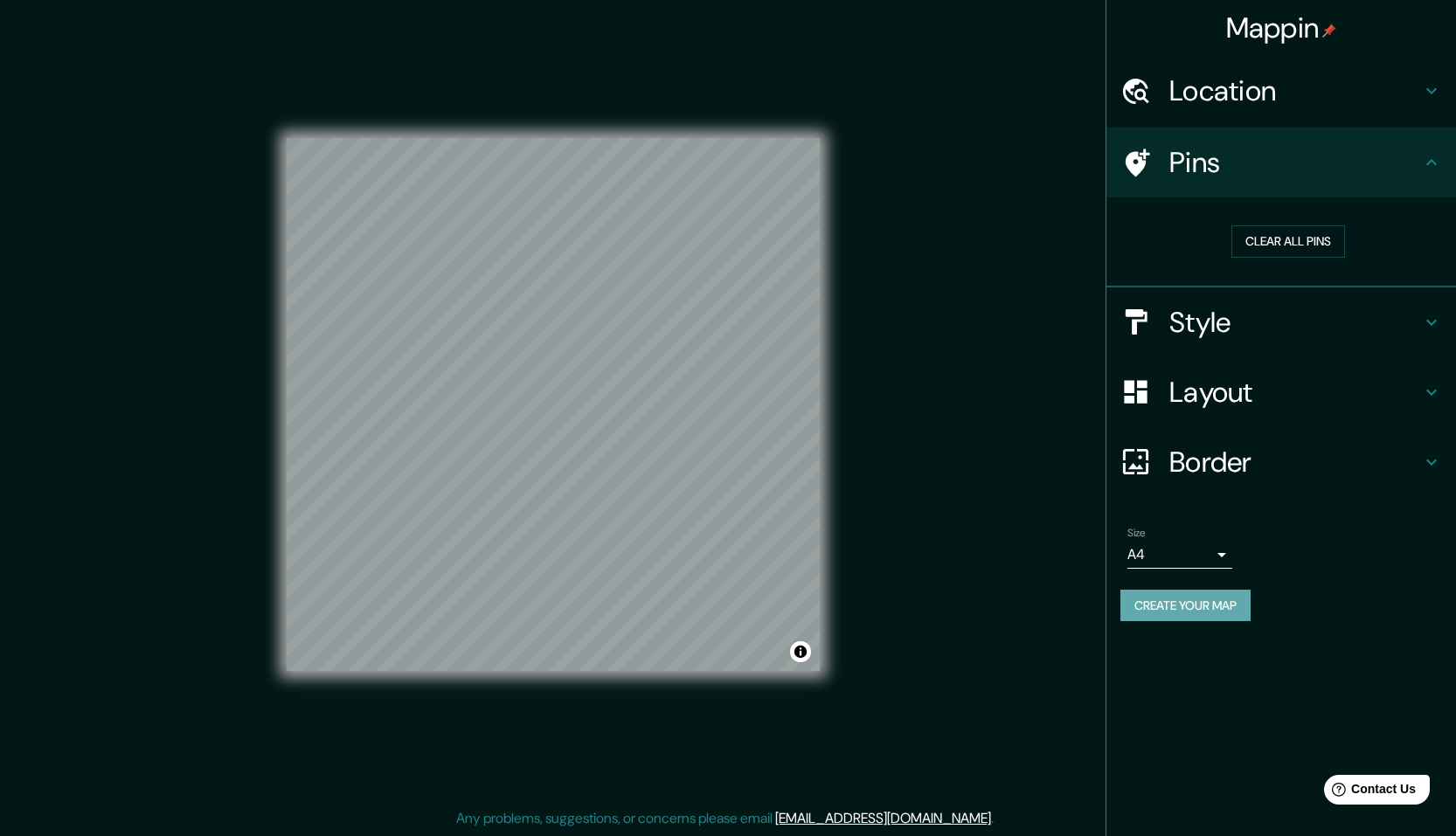
click at [1160, 604] on button "Create your map" at bounding box center [1185, 605] width 130 height 32
